Goal: Check status: Check status

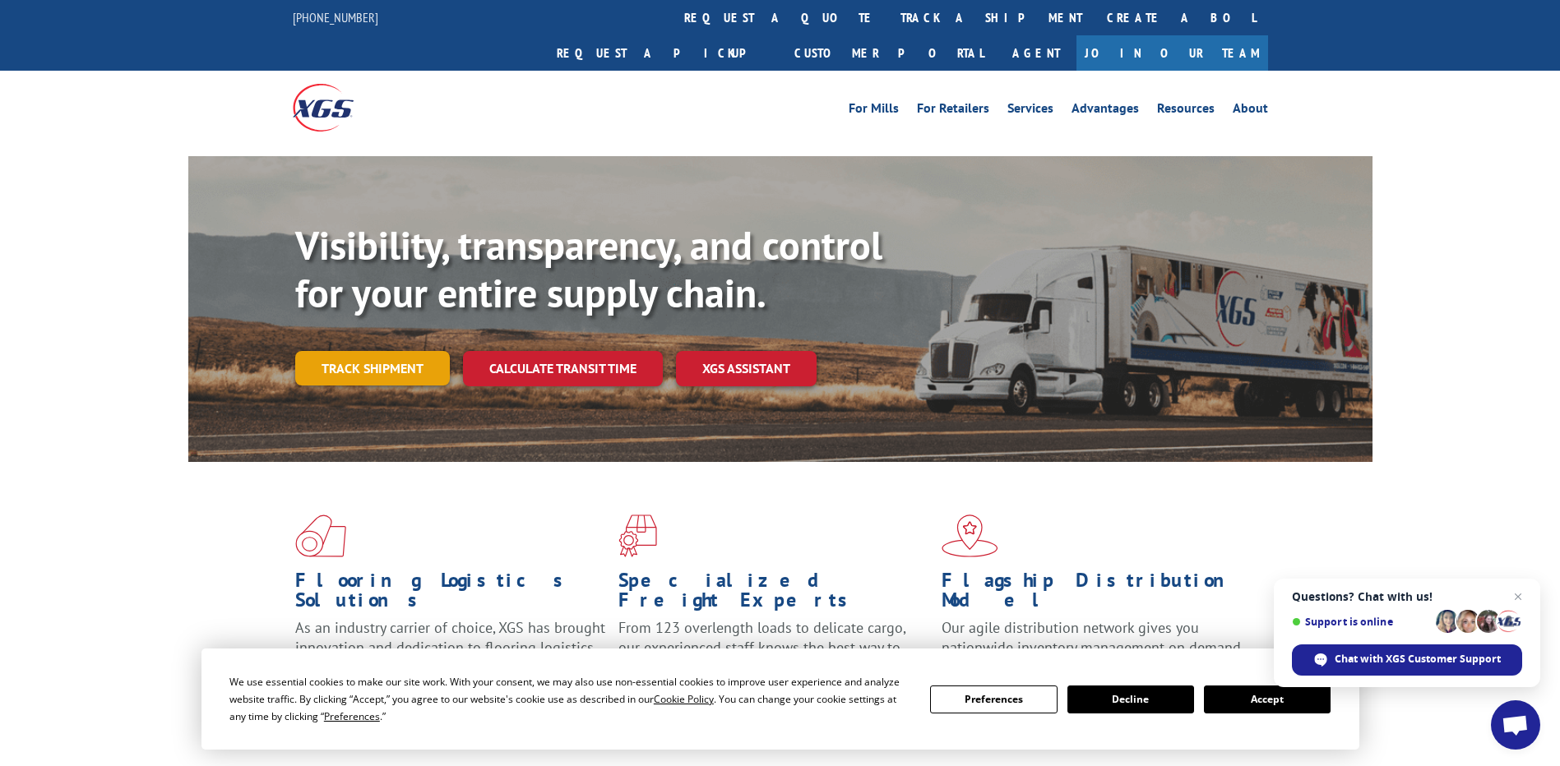
click at [347, 351] on link "Track shipment" at bounding box center [372, 368] width 155 height 35
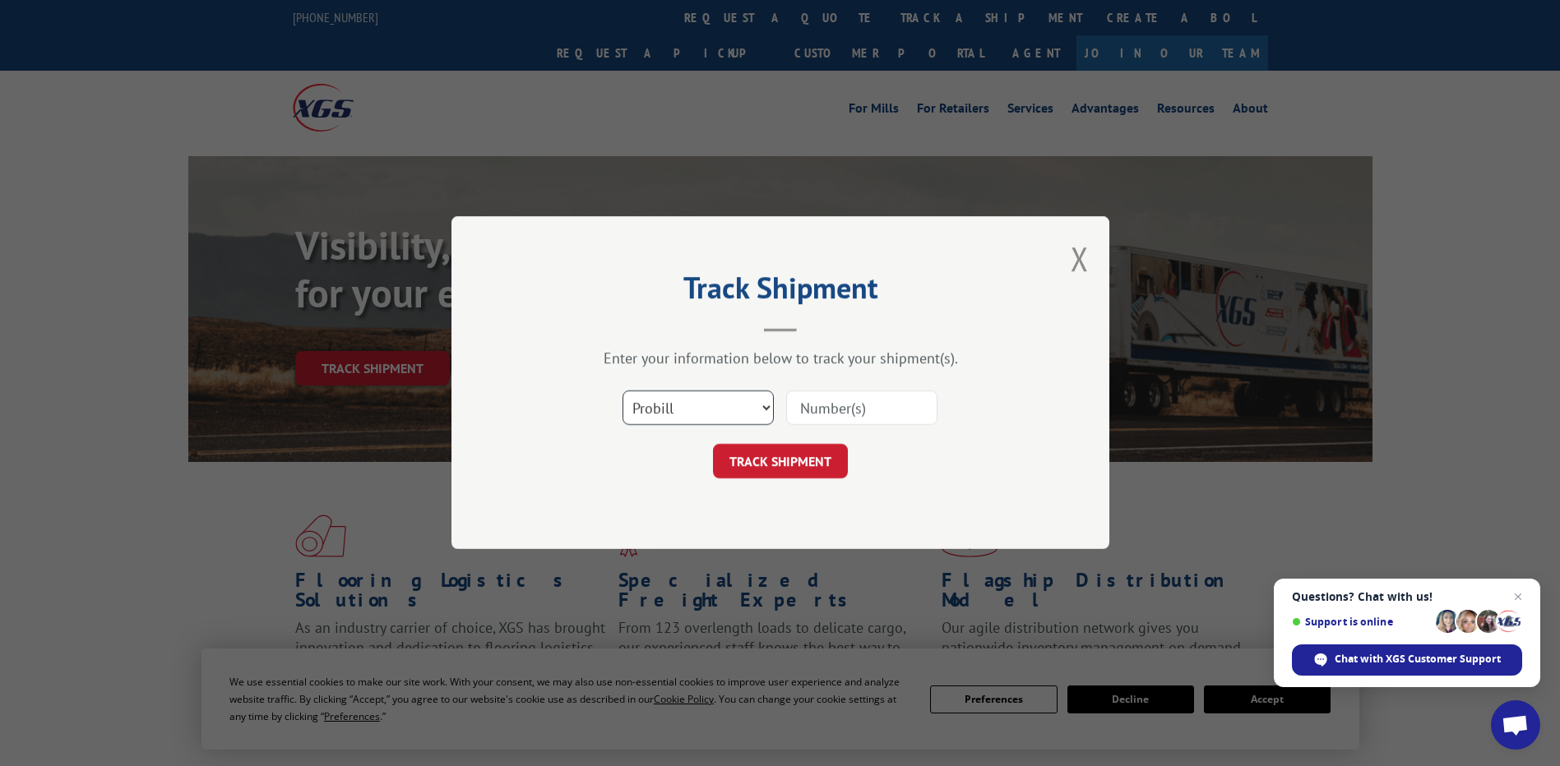
click at [765, 406] on select "Select category... Probill BOL PO" at bounding box center [698, 408] width 151 height 35
select select "bol"
click at [623, 391] on select "Select category... Probill BOL PO" at bounding box center [698, 408] width 151 height 35
click at [794, 409] on input at bounding box center [861, 408] width 151 height 35
type input "3364841"
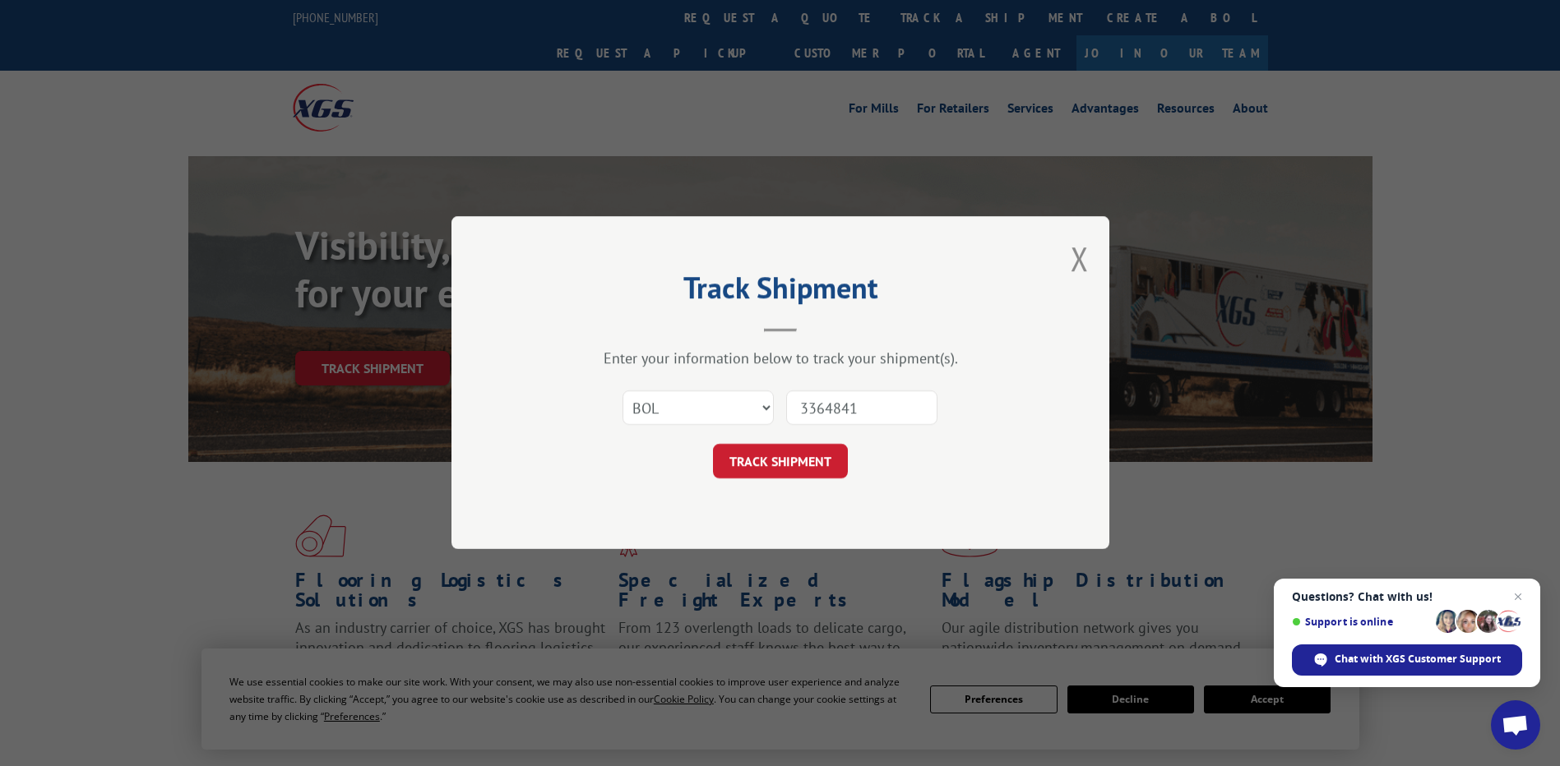
click button "TRACK SHIPMENT" at bounding box center [780, 462] width 135 height 35
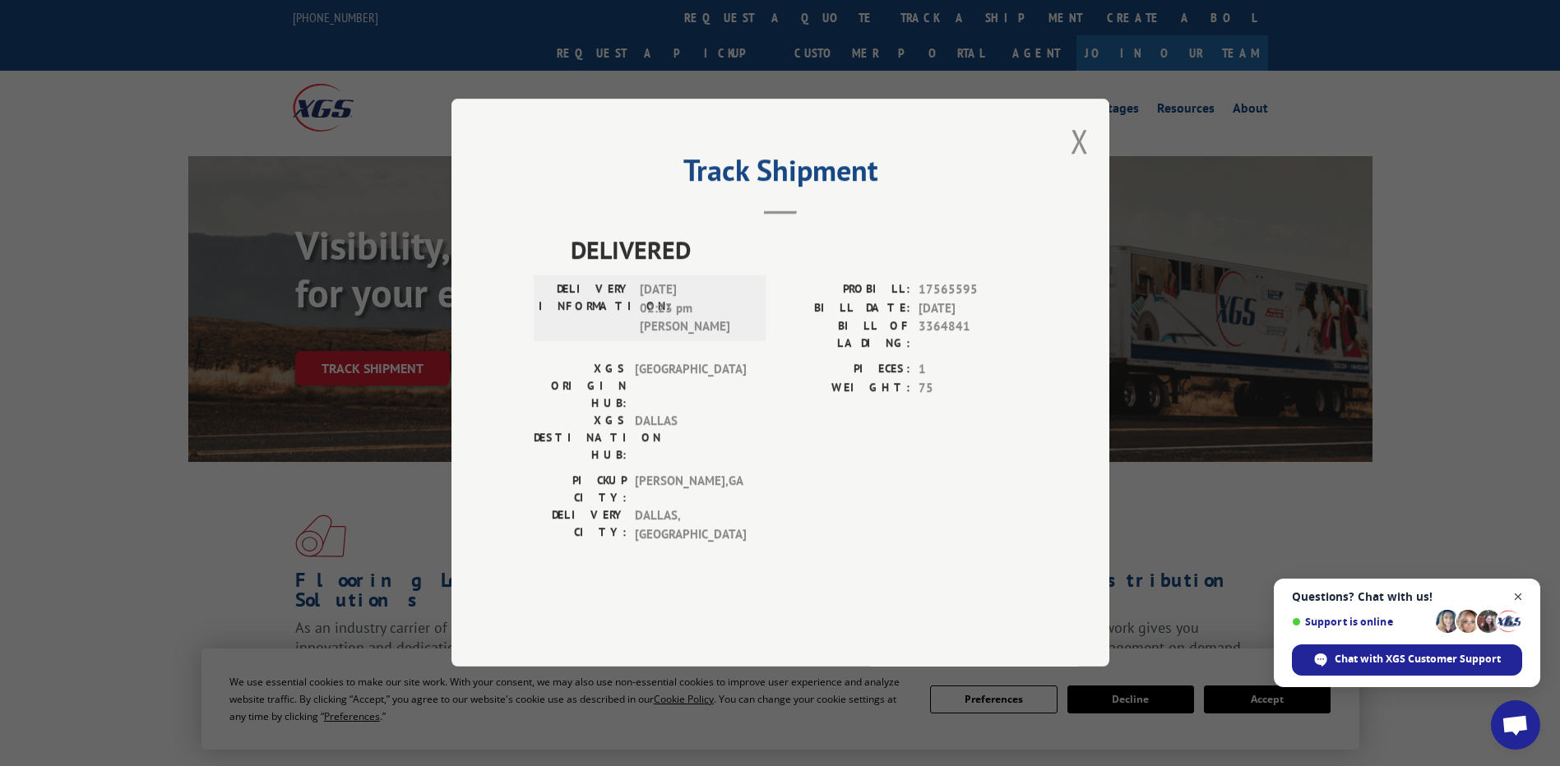
click at [1521, 598] on span "Open chat" at bounding box center [1518, 597] width 21 height 21
